Goal: Transaction & Acquisition: Subscribe to service/newsletter

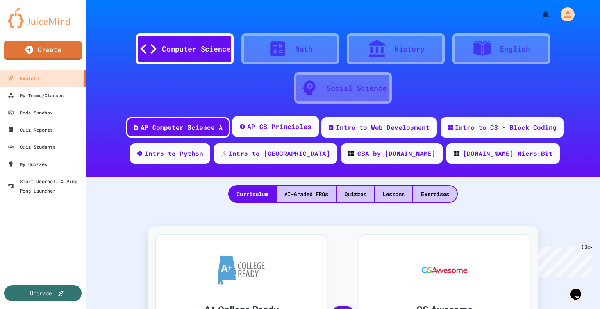
click at [304, 122] on div "AP CS Principles" at bounding box center [279, 127] width 65 height 10
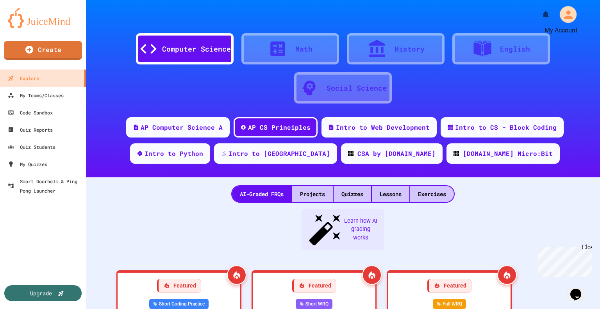
click at [565, 14] on icon "My Account" at bounding box center [569, 14] width 9 height 9
click at [182, 309] on div at bounding box center [300, 309] width 600 height 0
click at [41, 297] on div "Upgrade" at bounding box center [40, 293] width 23 height 9
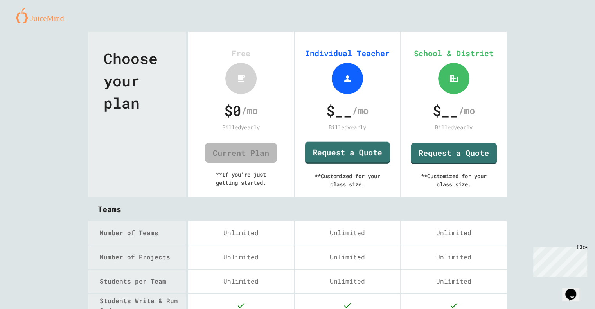
click at [343, 152] on link "Request a Quote" at bounding box center [347, 153] width 85 height 22
